Goal: Information Seeking & Learning: Learn about a topic

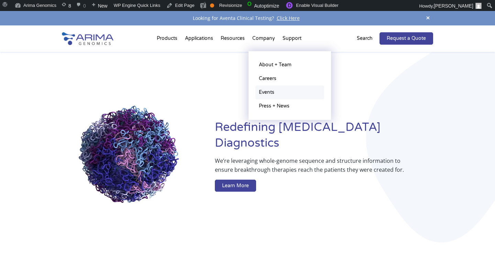
click at [267, 92] on link "Events" at bounding box center [289, 93] width 69 height 14
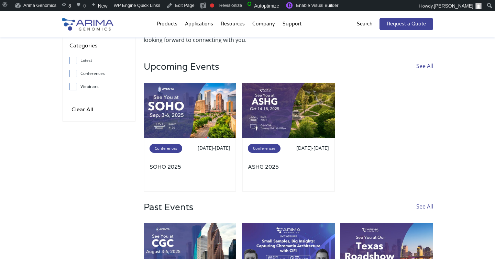
scroll to position [54, 0]
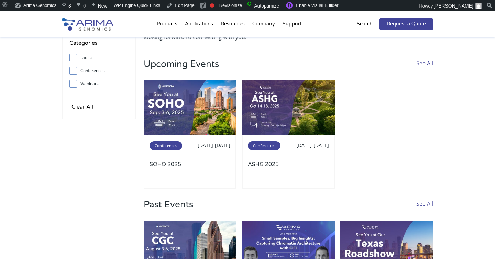
click at [441, 62] on div "Categories Latest Conferences Webinars Clear All Arima Events & Webinars From v…" at bounding box center [247, 170] width 495 height 374
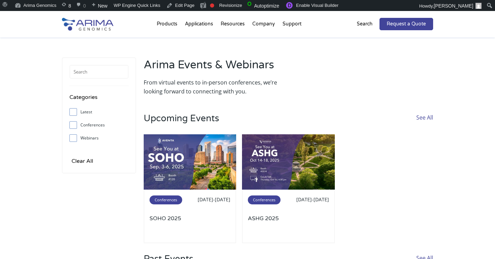
click at [364, 25] on p "Search" at bounding box center [365, 24] width 16 height 9
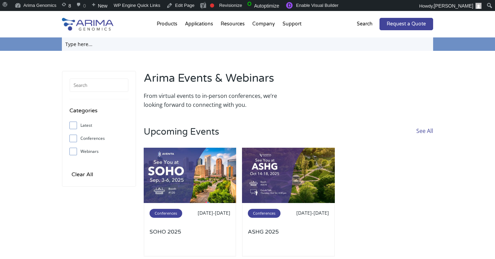
click at [330, 44] on input "text" at bounding box center [247, 43] width 371 height 13
type input "amp 2025"
click input "Search" at bounding box center [0, 0] width 0 height 0
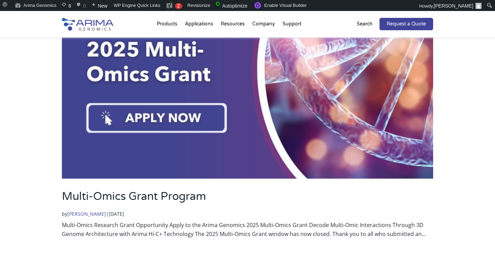
scroll to position [1096, 0]
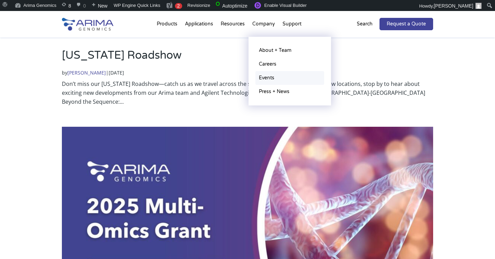
click at [265, 75] on link "Events" at bounding box center [289, 78] width 69 height 14
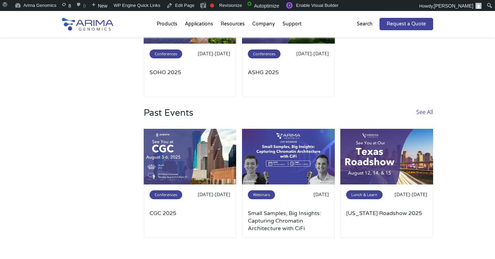
click at [428, 115] on link "See All" at bounding box center [424, 118] width 17 height 21
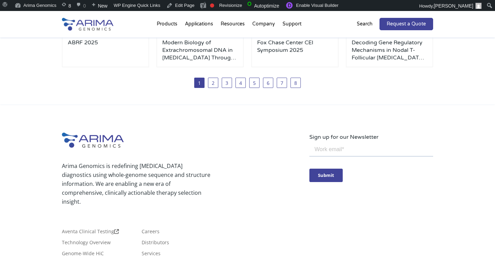
scroll to position [368, 0]
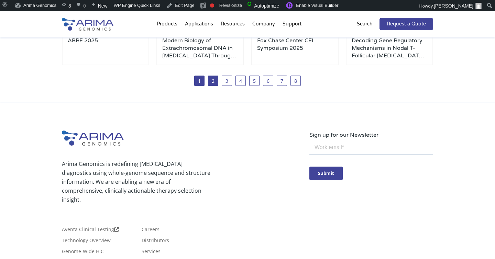
click at [208, 85] on link "2" at bounding box center [213, 81] width 10 height 10
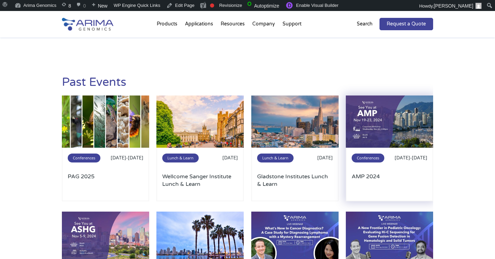
click at [409, 118] on img at bounding box center [389, 121] width 87 height 52
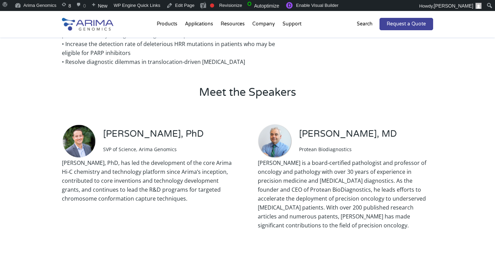
click at [83, 169] on p "Anthony Schmitt, PhD, has led the development of the core Arima Hi-C chemistry …" at bounding box center [149, 183] width 175 height 50
